Goal: Navigation & Orientation: Find specific page/section

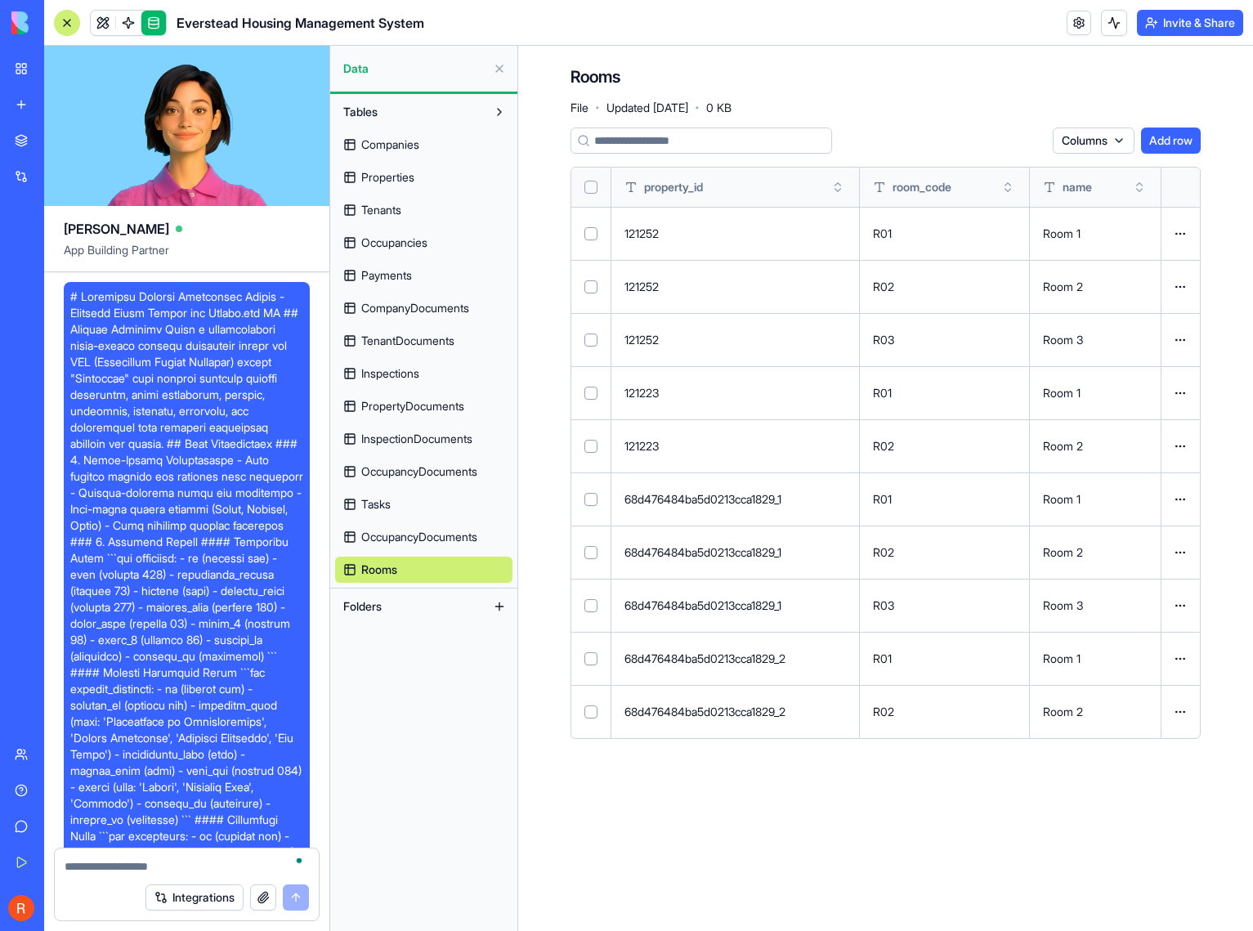
scroll to position [21989, 0]
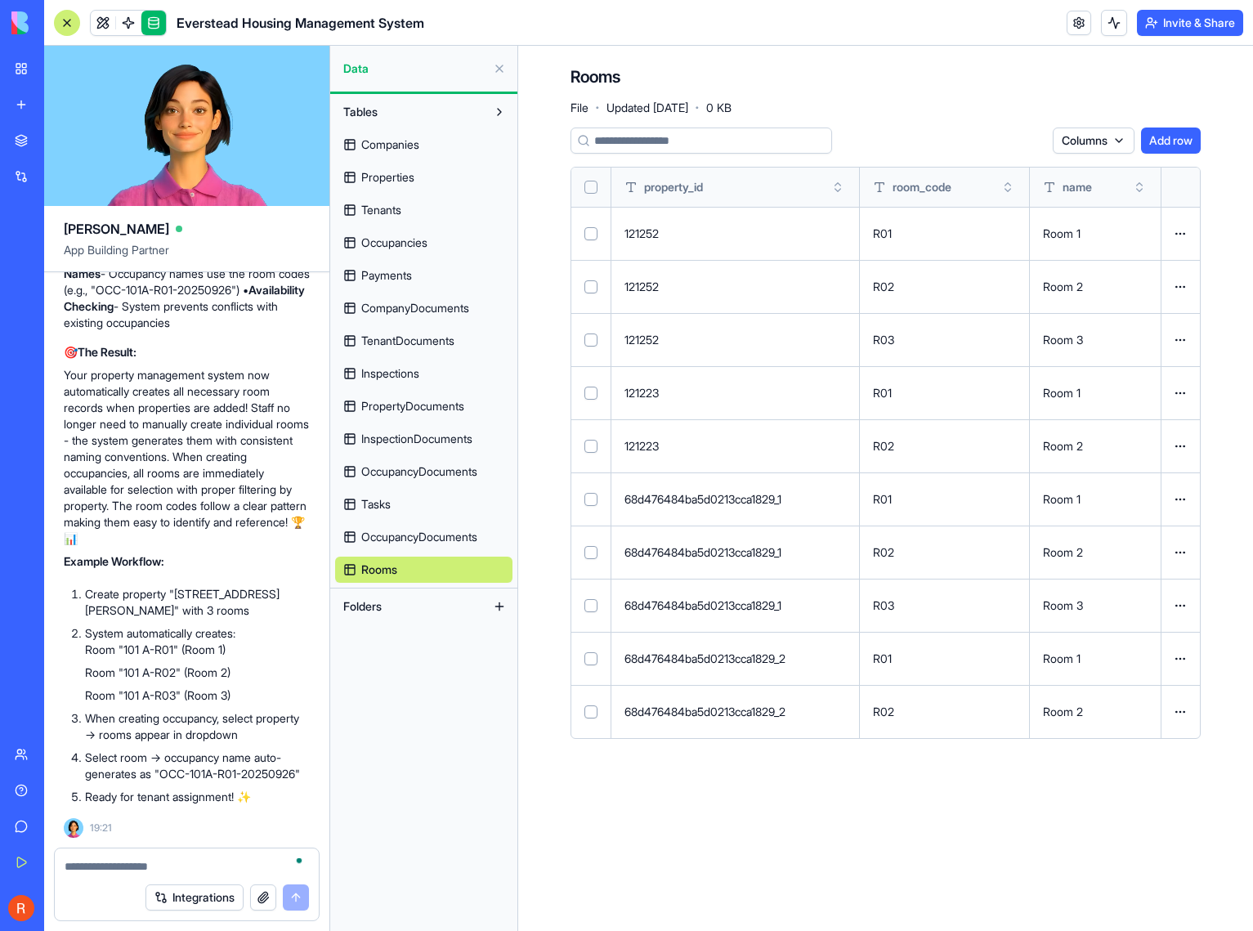
click at [548, 807] on main "Rooms File · Updated [DATE] · 0 KB Columns Add row property_id room_code name 1…" at bounding box center [885, 488] width 735 height 885
click at [97, 22] on link at bounding box center [103, 23] width 25 height 25
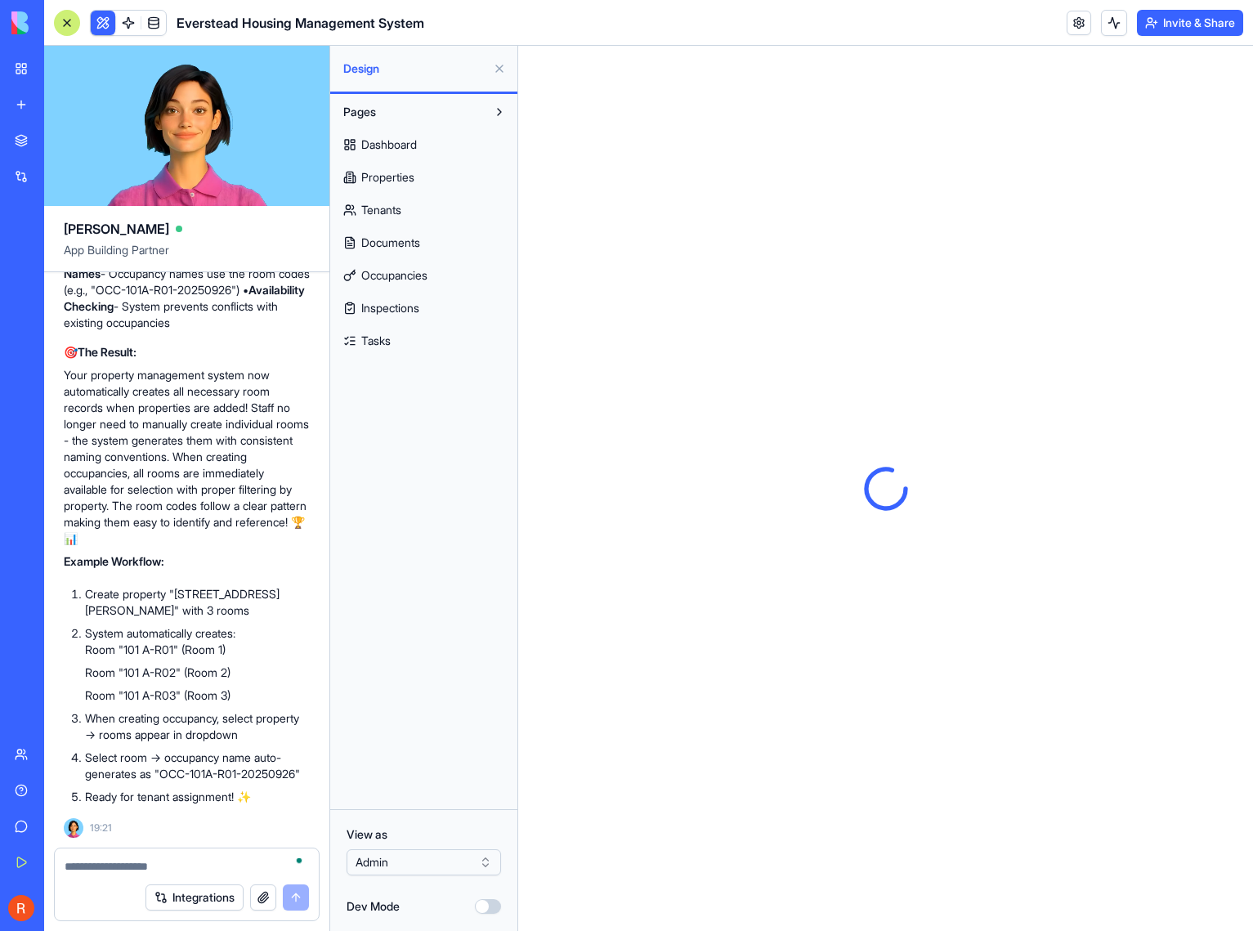
click at [367, 345] on span "Tasks" at bounding box center [375, 341] width 29 height 16
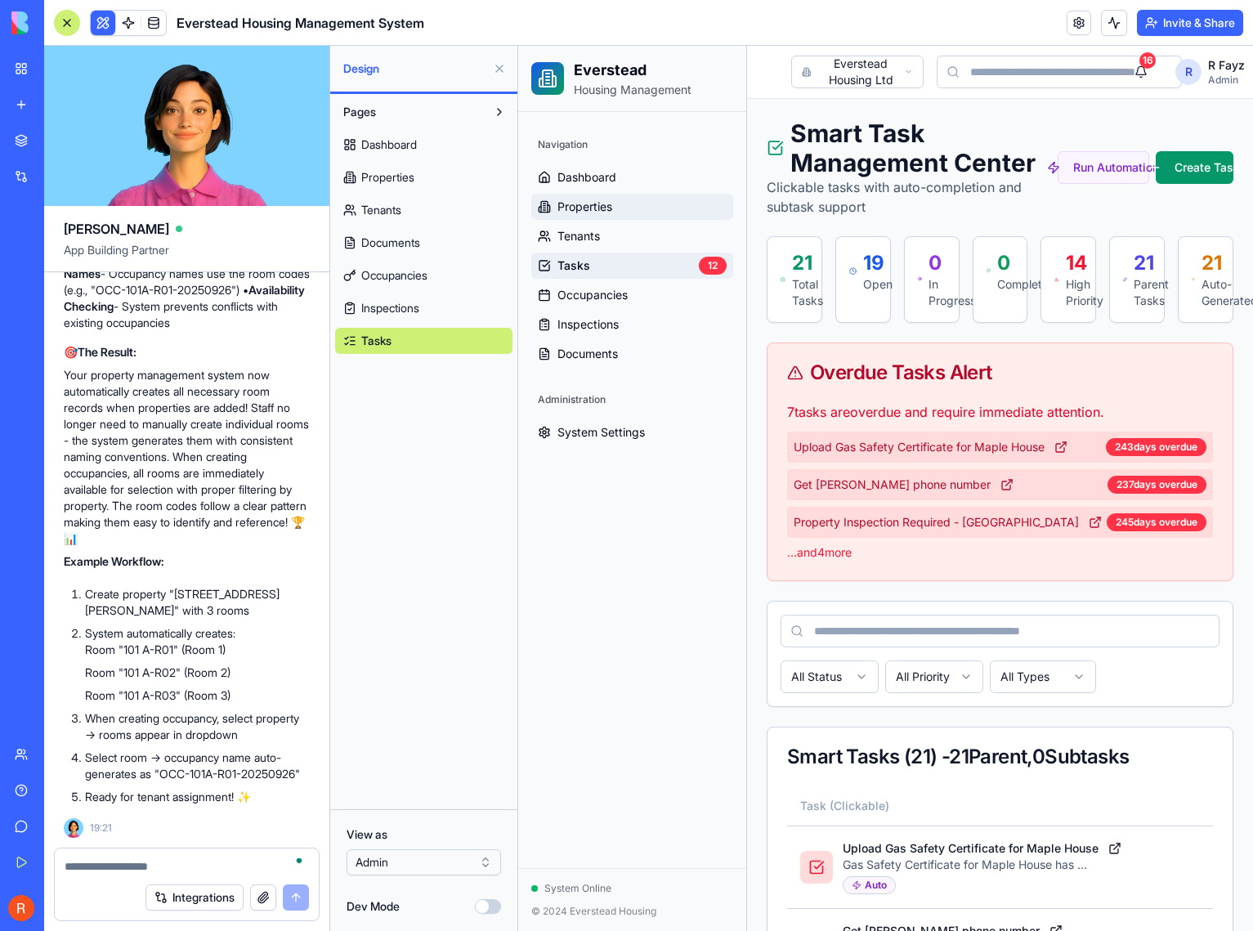
click at [564, 213] on span "Properties" at bounding box center [584, 207] width 55 height 16
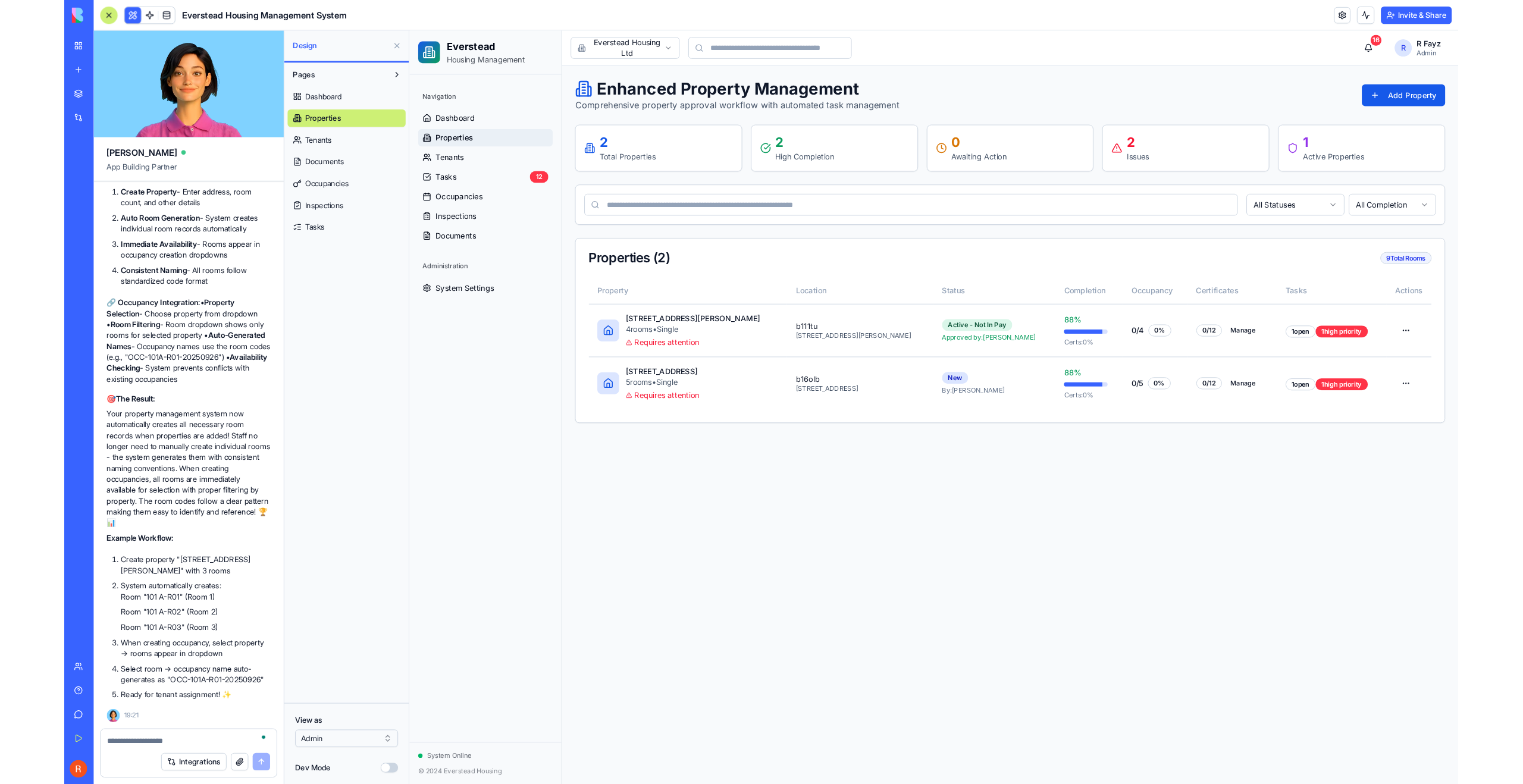
scroll to position [16007, 0]
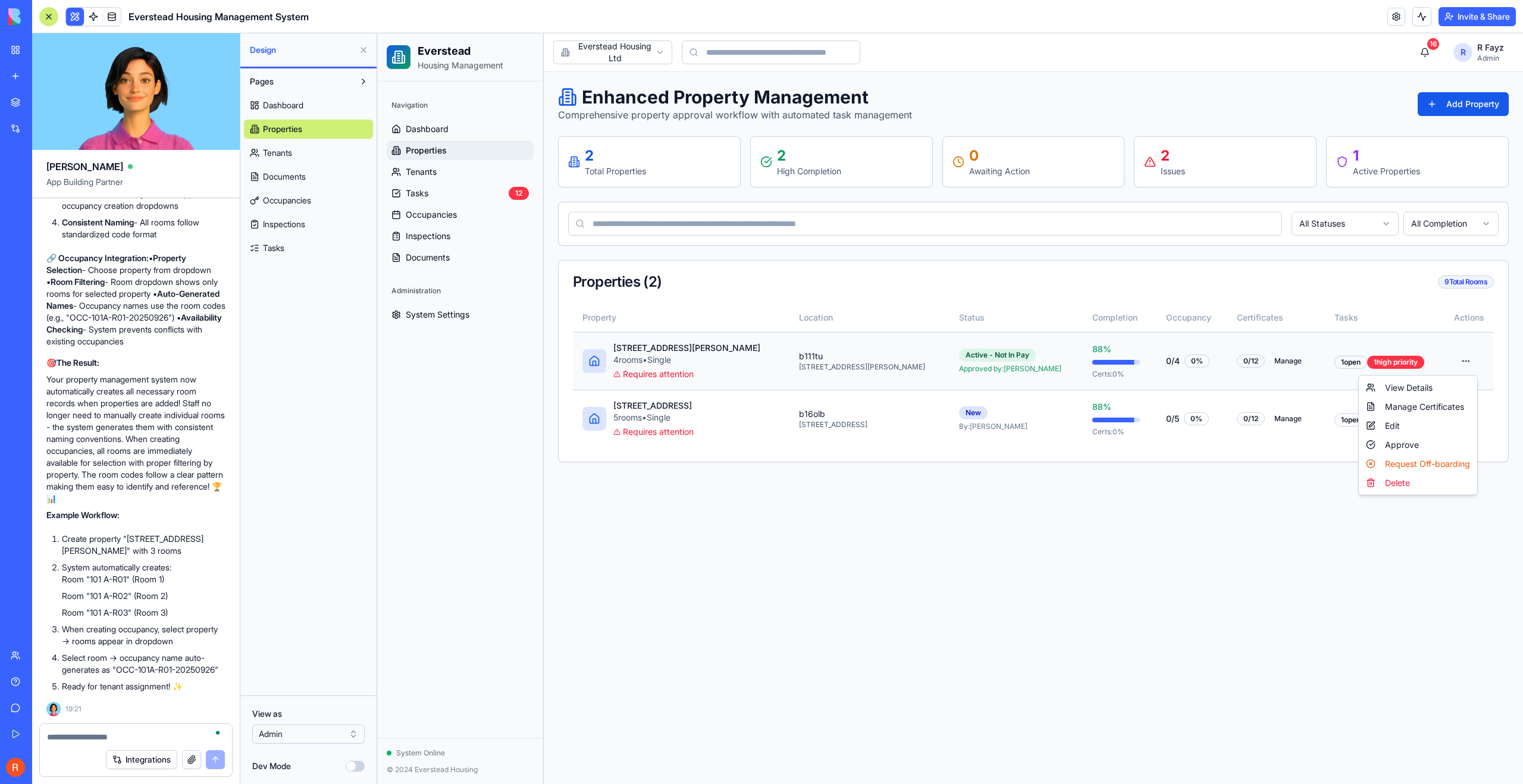
click at [911, 360] on html "Everstead Housing Management Navigation Dashboard Properties Tenants Tasks 12 O…" at bounding box center [950, 408] width 1146 height 751
click at [911, 389] on div "View Details" at bounding box center [1418, 388] width 114 height 19
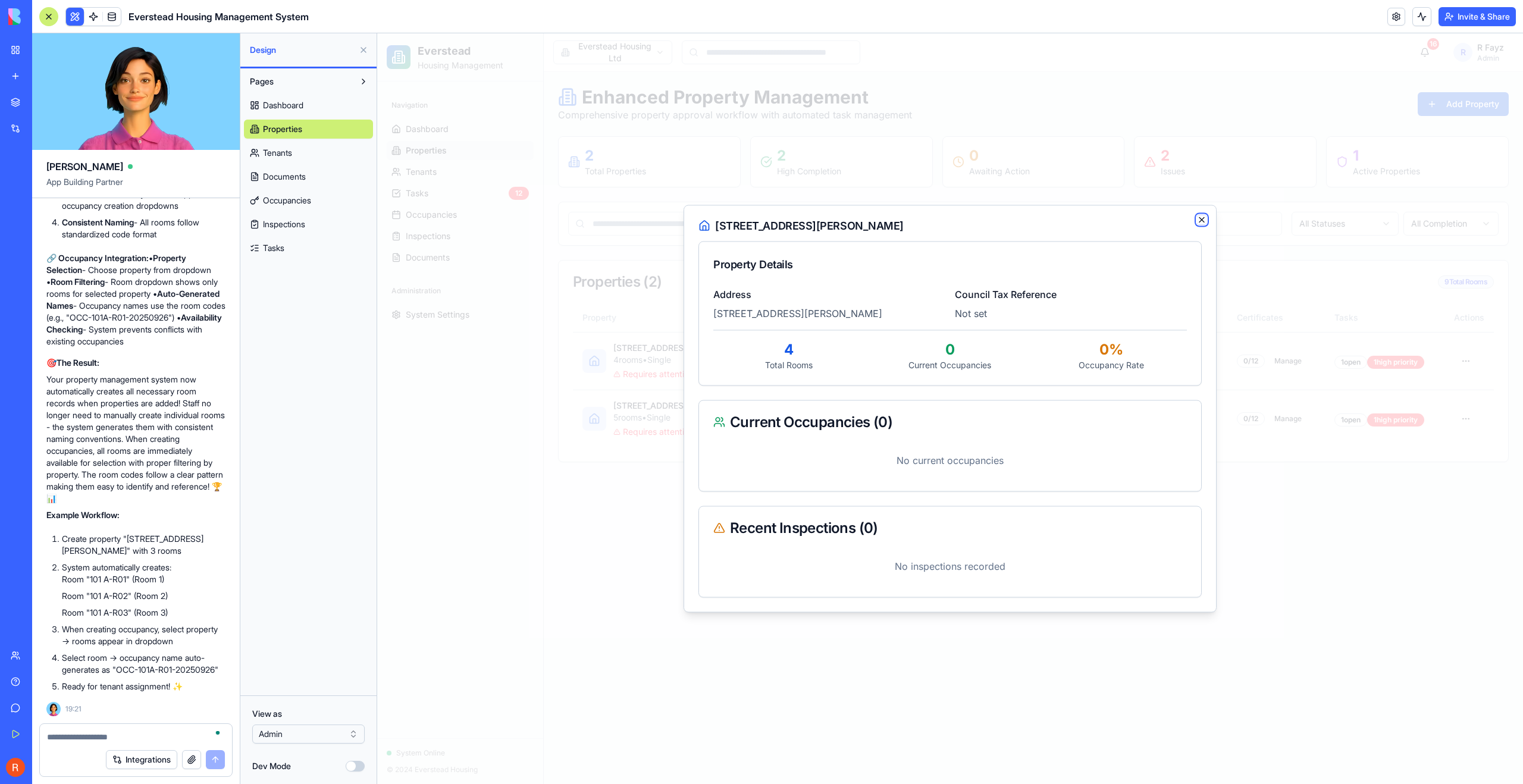
click at [911, 216] on icon "button" at bounding box center [1201, 220] width 9 height 9
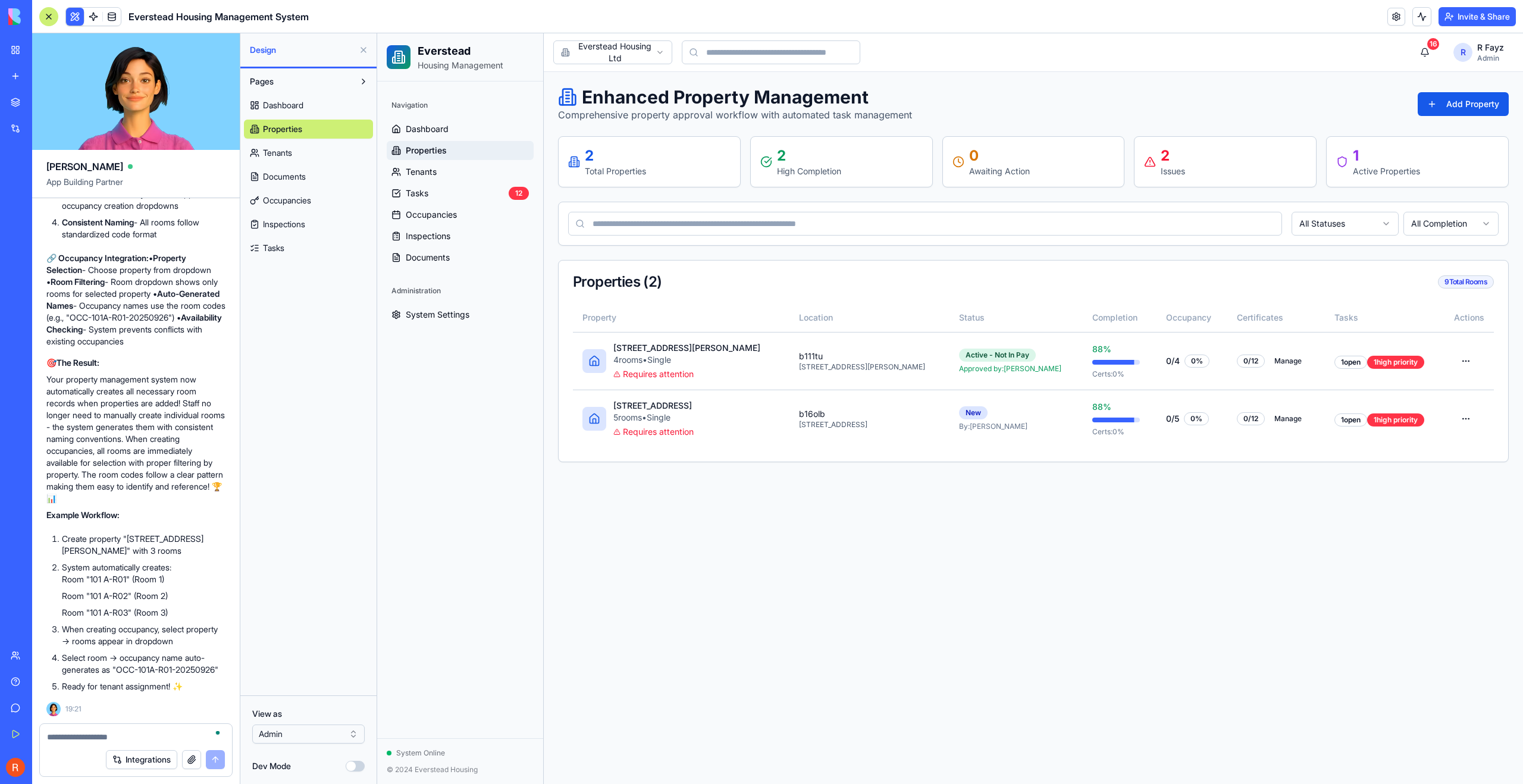
click at [911, 641] on main "Toggle sidebar Everstead Housing Ltd [STREET_ADDRESS][PERSON_NAME] Admin Everst…" at bounding box center [1033, 408] width 979 height 751
